Goal: Task Accomplishment & Management: Complete application form

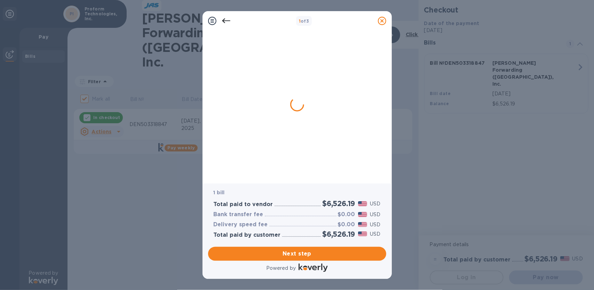
checkbox input "true"
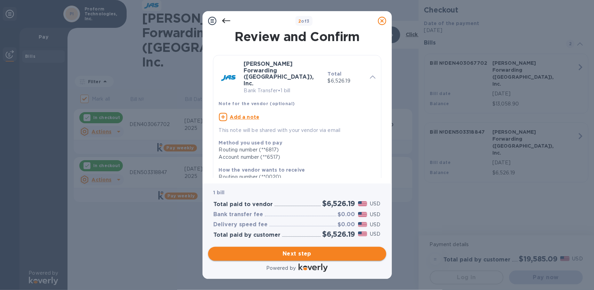
click at [301, 253] on span "Next step" at bounding box center [297, 253] width 167 height 8
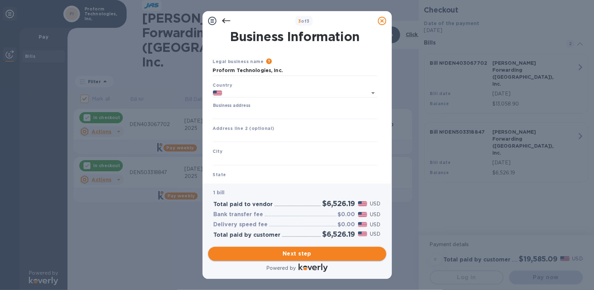
type input "[GEOGRAPHIC_DATA]"
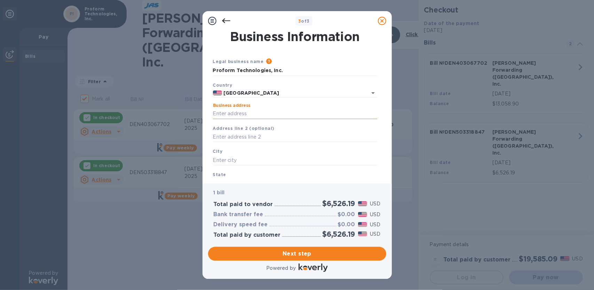
click at [240, 114] on input "Business address" at bounding box center [295, 114] width 164 height 10
type input "[STREET_ADDRESS]"
click at [238, 160] on input "text" at bounding box center [295, 160] width 164 height 10
type input "Riverton"
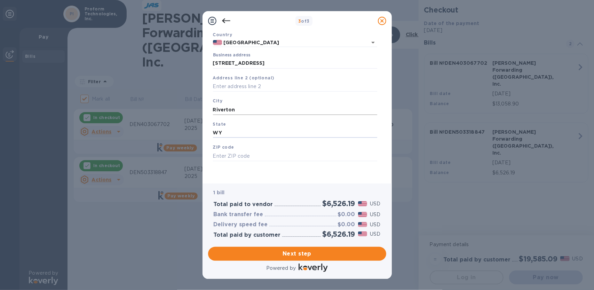
type input "WY"
type input "82501"
click at [298, 257] on span "Next step" at bounding box center [297, 253] width 167 height 8
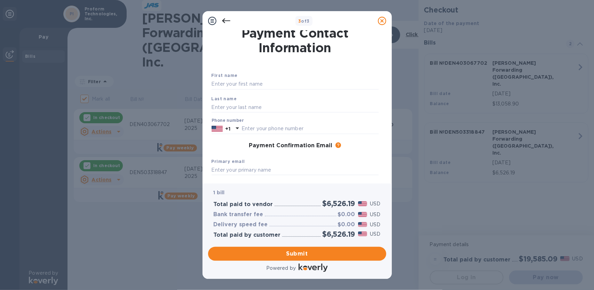
scroll to position [0, 0]
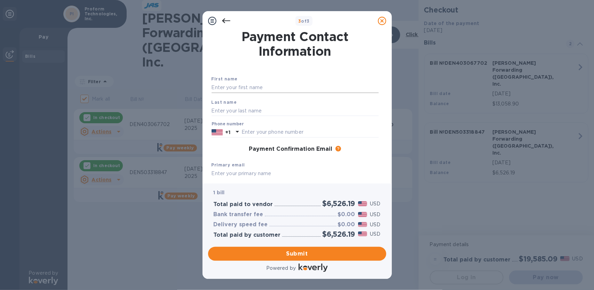
click at [228, 88] on input "text" at bounding box center [295, 87] width 167 height 10
type input "[PERSON_NAME]"
type input "3078512178"
type input "[PERSON_NAME][EMAIL_ADDRESS][DOMAIN_NAME]"
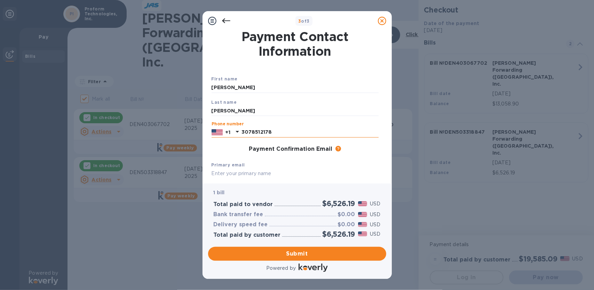
drag, startPoint x: 257, startPoint y: 131, endPoint x: 352, endPoint y: 130, distance: 94.6
click at [352, 130] on input "3078512178" at bounding box center [309, 132] width 137 height 10
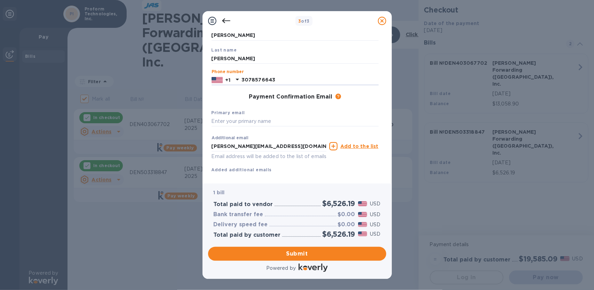
scroll to position [32, 0]
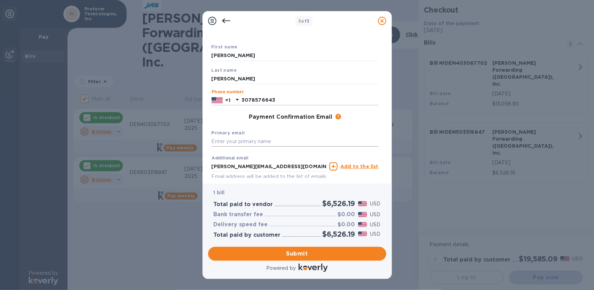
type input "3078576643"
click at [250, 145] on input "text" at bounding box center [295, 141] width 167 height 10
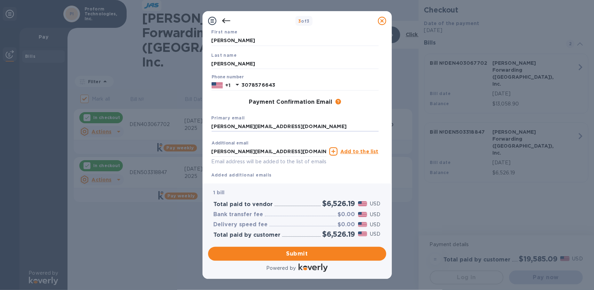
scroll to position [67, 0]
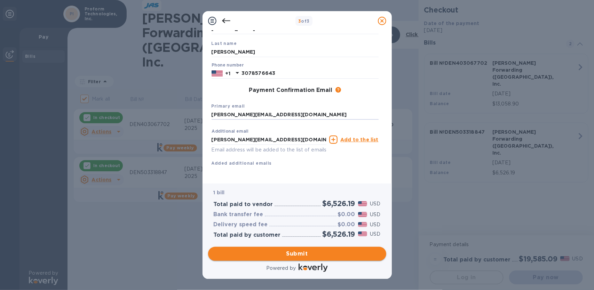
type input "[PERSON_NAME][EMAIL_ADDRESS][DOMAIN_NAME]"
click at [303, 253] on span "Submit" at bounding box center [297, 253] width 167 height 8
click at [301, 253] on span "Submit" at bounding box center [297, 253] width 167 height 8
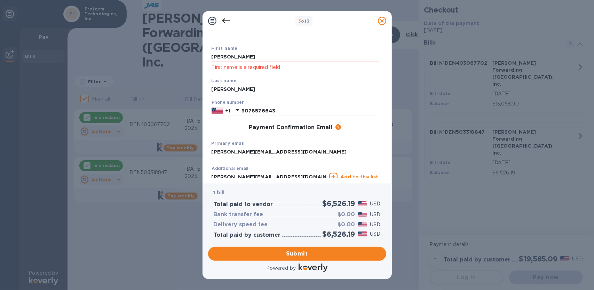
scroll to position [0, 0]
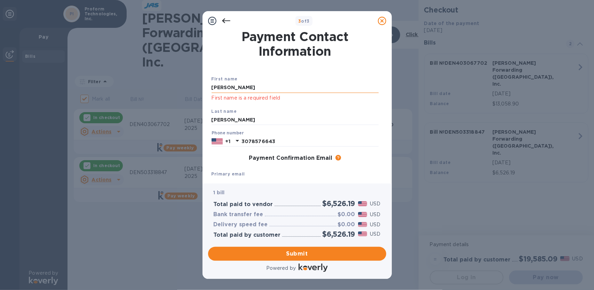
click at [241, 89] on input "[PERSON_NAME]" at bounding box center [295, 87] width 167 height 10
drag, startPoint x: 241, startPoint y: 89, endPoint x: 192, endPoint y: 87, distance: 49.8
click at [193, 87] on div "3 of 3 Payment Contact Information First name [PERSON_NAME] First name is a req…" at bounding box center [297, 145] width 594 height 290
type input "[PERSON_NAME]"
click at [291, 253] on span "Submit" at bounding box center [297, 253] width 167 height 8
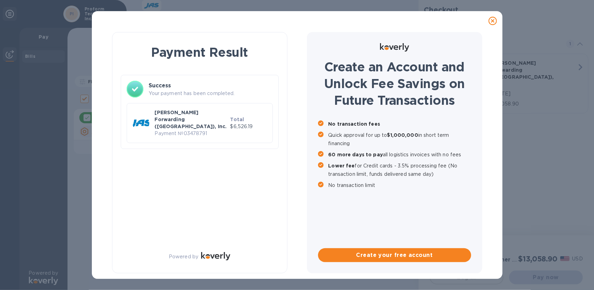
click at [492, 21] on icon at bounding box center [492, 21] width 8 height 8
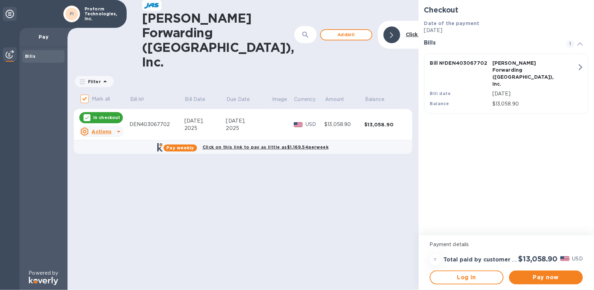
click at [85, 91] on input "Mark all" at bounding box center [84, 98] width 15 height 15
checkbox input "false"
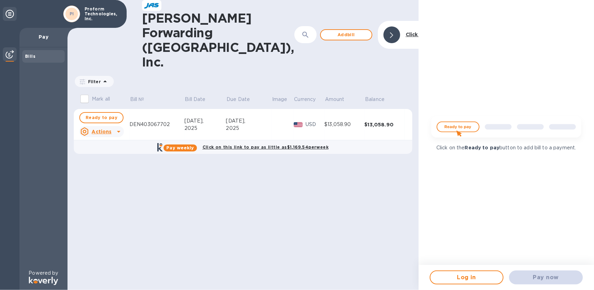
click at [105, 129] on u "Actions" at bounding box center [101, 132] width 20 height 6
click at [107, 135] on b "Delete" at bounding box center [107, 136] width 17 height 6
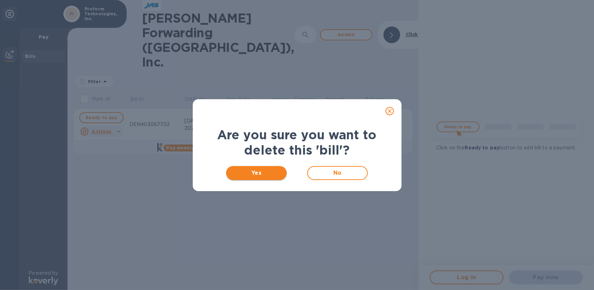
click at [257, 173] on span "Yes" at bounding box center [257, 173] width 50 height 8
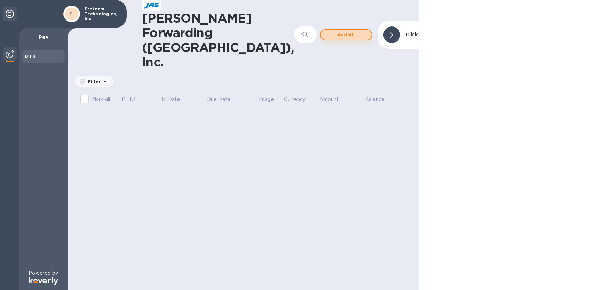
click at [331, 31] on span "Add bill" at bounding box center [346, 35] width 40 height 8
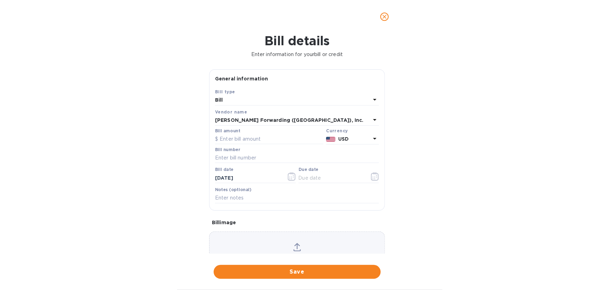
click at [263, 104] on div "Bill" at bounding box center [293, 100] width 156 height 10
click at [263, 104] on div "Bill type" at bounding box center [296, 104] width 147 height 7
click at [246, 115] on p "Bill" at bounding box center [294, 116] width 147 height 7
click at [240, 138] on input "text" at bounding box center [269, 139] width 108 height 10
type input "9,402.61"
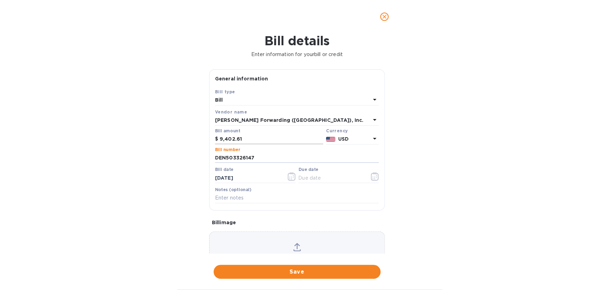
type input "DEN503326147"
type input "[DATE]"
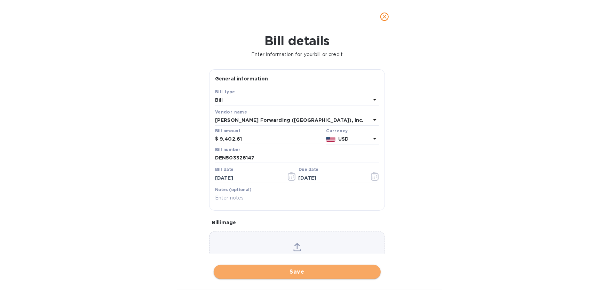
click at [301, 270] on span "Save" at bounding box center [297, 272] width 156 height 8
